Goal: Transaction & Acquisition: Purchase product/service

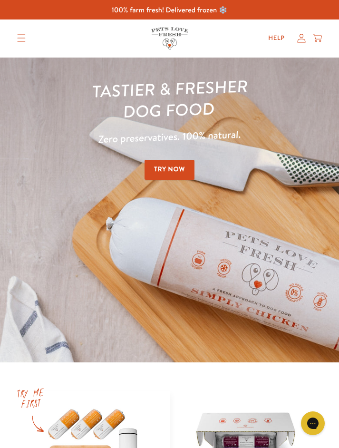
click at [29, 33] on summary "Translation missing: en.sections.header.menu" at bounding box center [21, 38] width 23 height 22
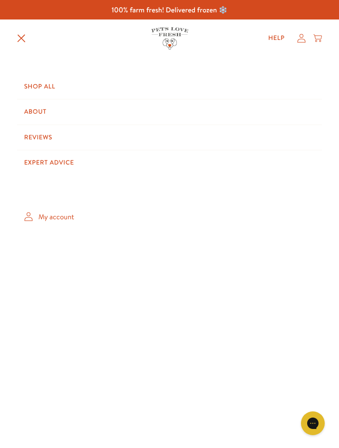
click at [73, 116] on link "About" at bounding box center [169, 111] width 305 height 25
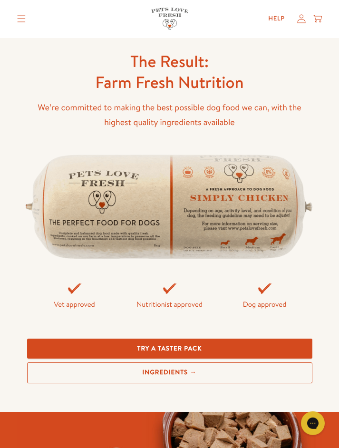
scroll to position [2817, 0]
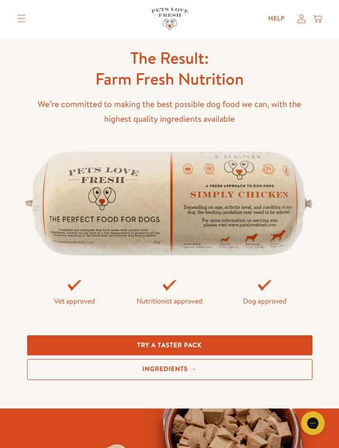
click at [240, 335] on link "Try a taster pack" at bounding box center [169, 345] width 285 height 20
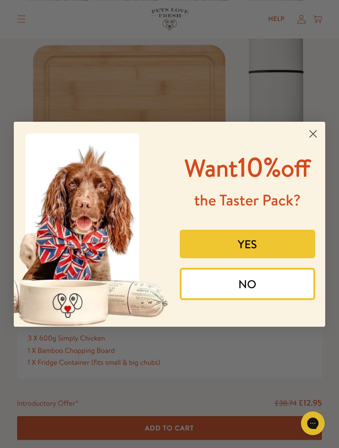
scroll to position [144, 0]
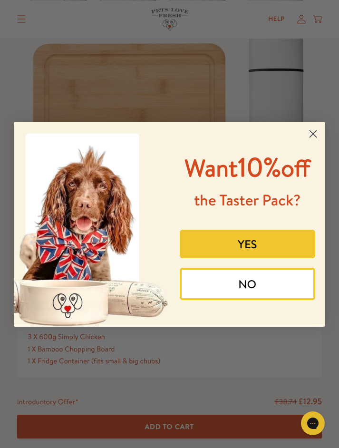
click at [257, 258] on button "YES" at bounding box center [248, 244] width 136 height 29
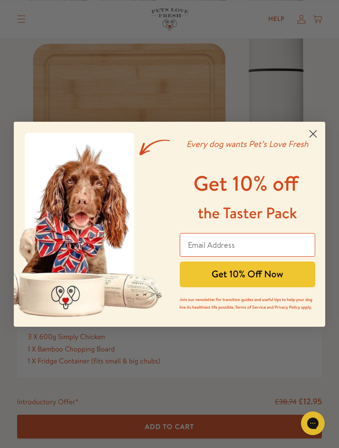
click at [289, 257] on input "Email Address" at bounding box center [248, 245] width 136 height 24
type input "p"
type input "magenta-flutter.6g@icloud.com"
click at [271, 286] on button "Get 10% Off Now" at bounding box center [248, 275] width 136 height 26
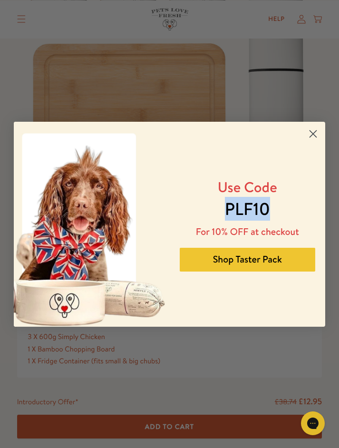
click at [263, 272] on button "Shop Taster Pack" at bounding box center [248, 260] width 136 height 24
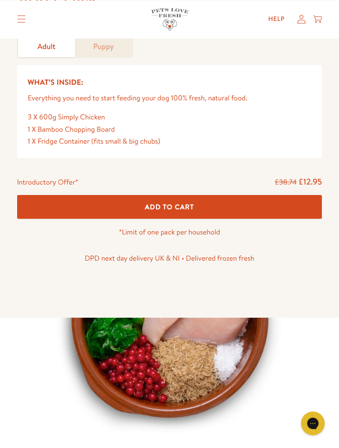
scroll to position [377, 0]
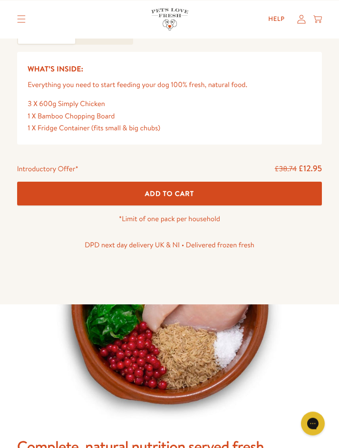
click at [231, 200] on button "Add To Cart" at bounding box center [169, 193] width 305 height 23
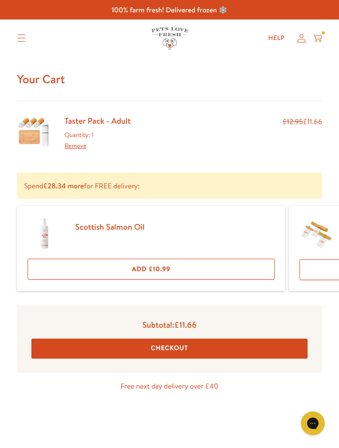
click at [183, 355] on button "Checkout" at bounding box center [169, 349] width 277 height 20
